Goal: Transaction & Acquisition: Obtain resource

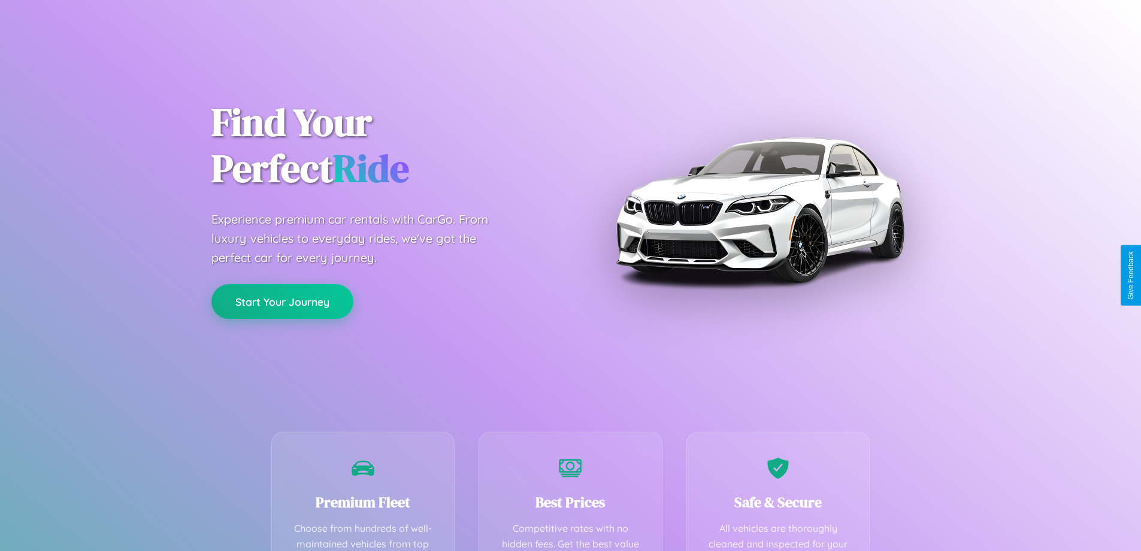
click at [282, 302] on button "Start Your Journey" at bounding box center [282, 301] width 142 height 35
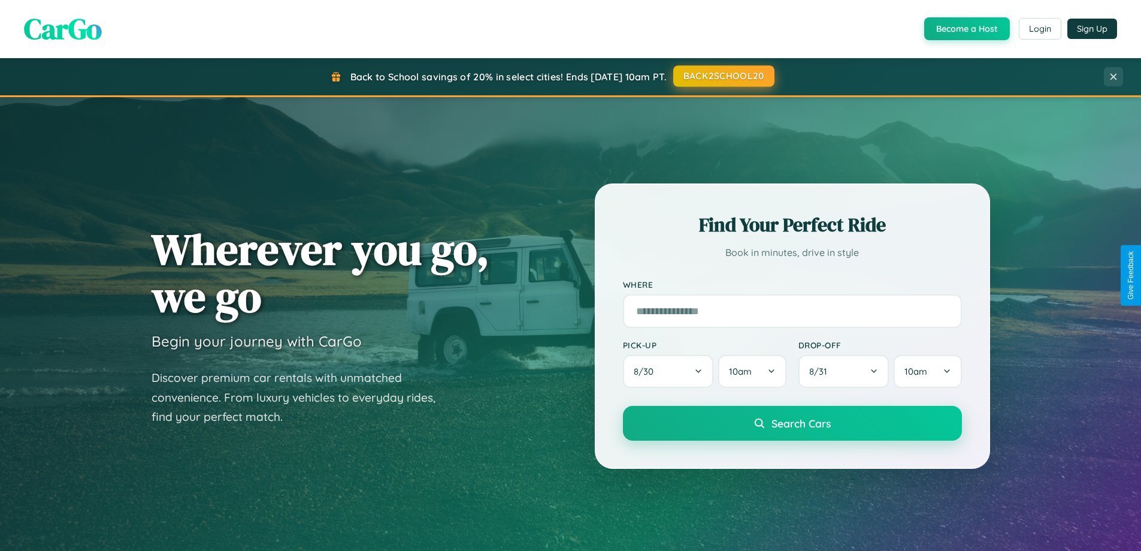
click at [723, 76] on button "BACK2SCHOOL20" at bounding box center [723, 76] width 101 height 22
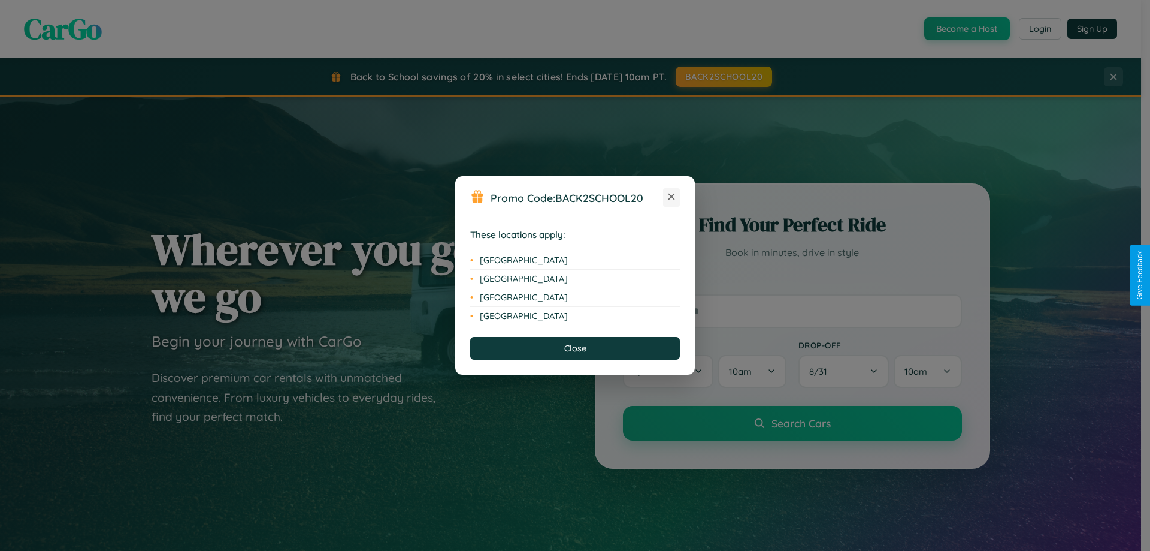
click at [672, 197] on icon at bounding box center [672, 197] width 7 height 7
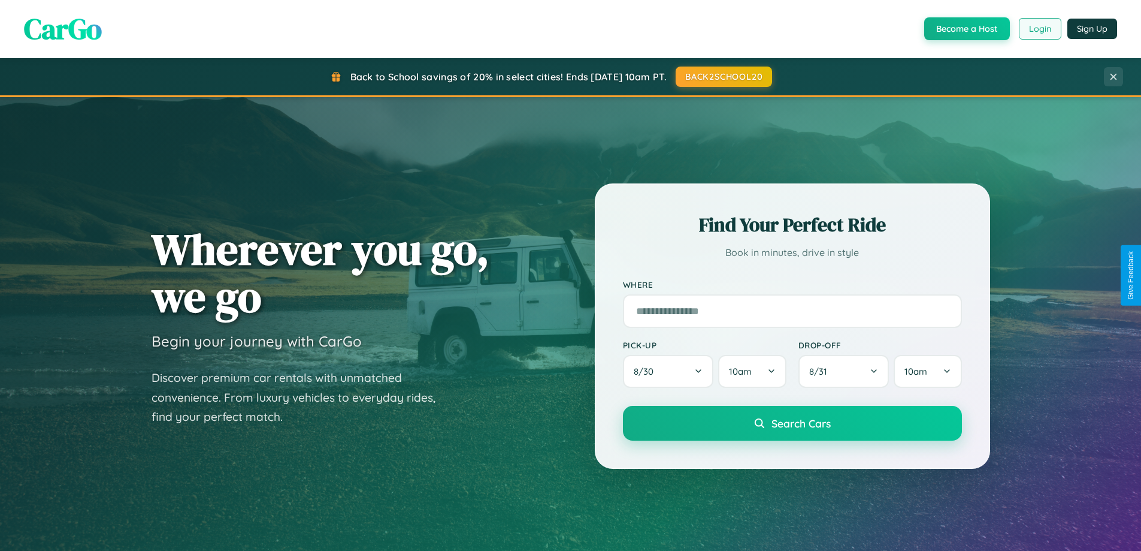
click at [1039, 29] on button "Login" at bounding box center [1040, 29] width 43 height 22
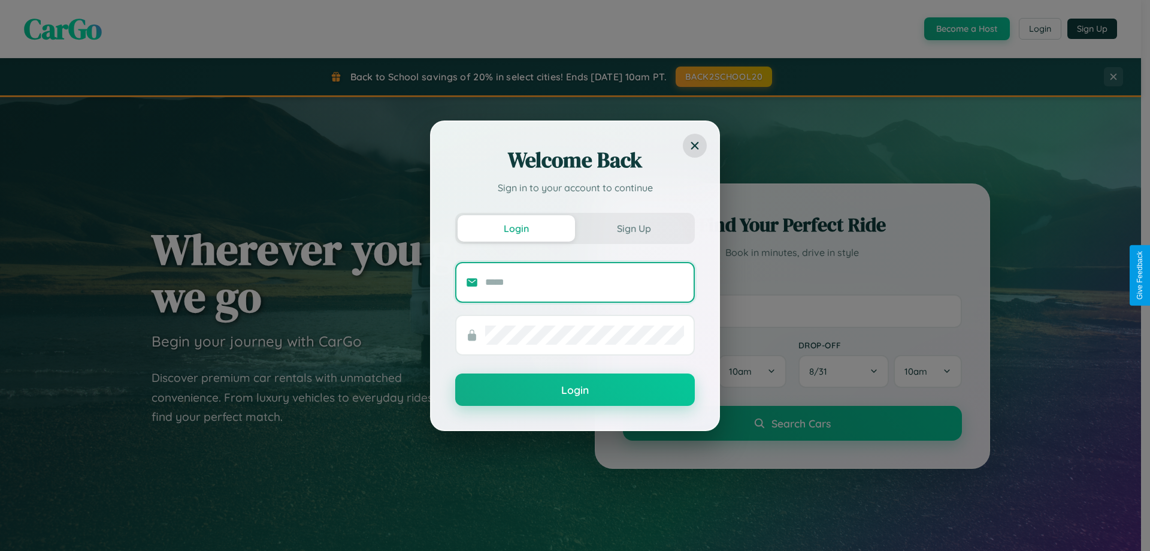
click at [585, 282] on input "text" at bounding box center [584, 282] width 199 height 19
type input "**********"
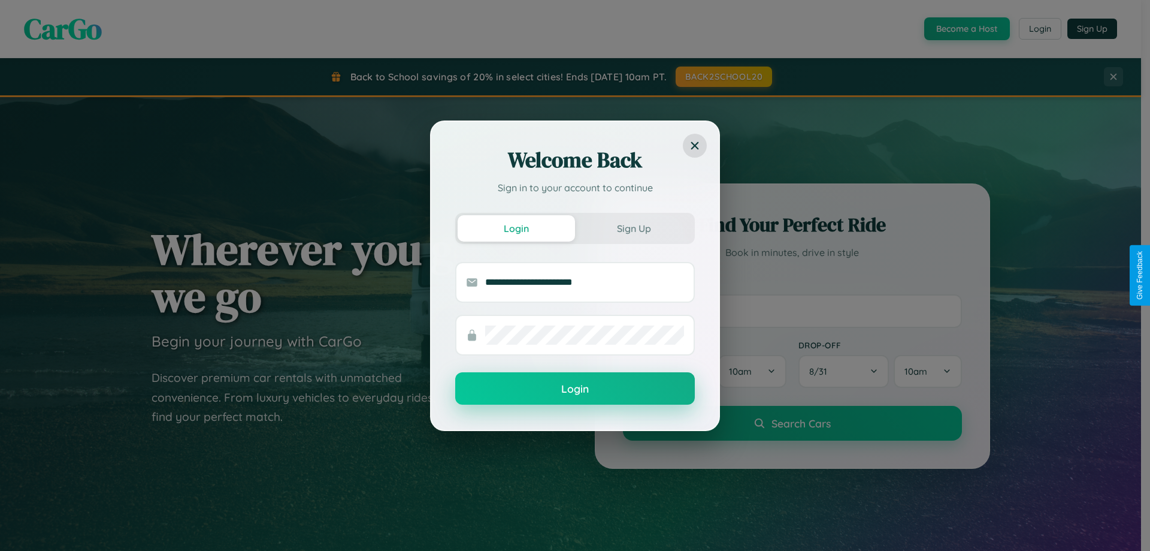
click at [575, 388] on button "Login" at bounding box center [575, 388] width 240 height 32
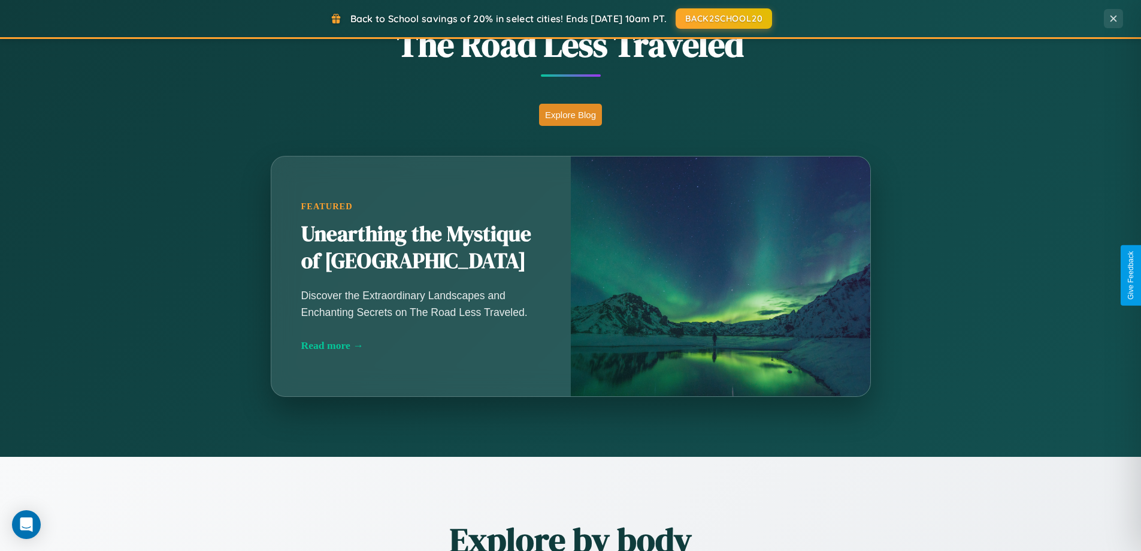
scroll to position [35, 0]
